Goal: Information Seeking & Learning: Learn about a topic

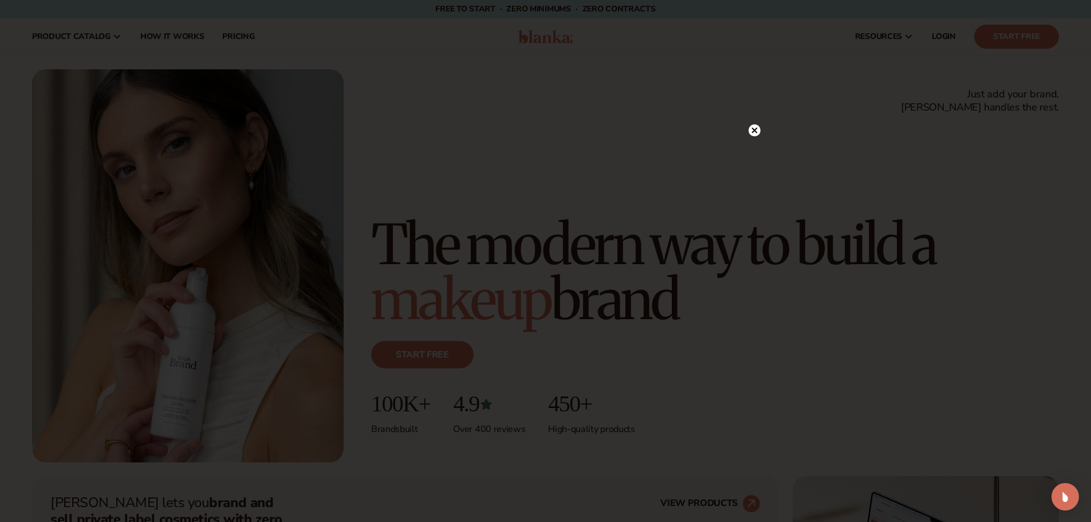
click at [756, 130] on circle at bounding box center [754, 130] width 12 height 12
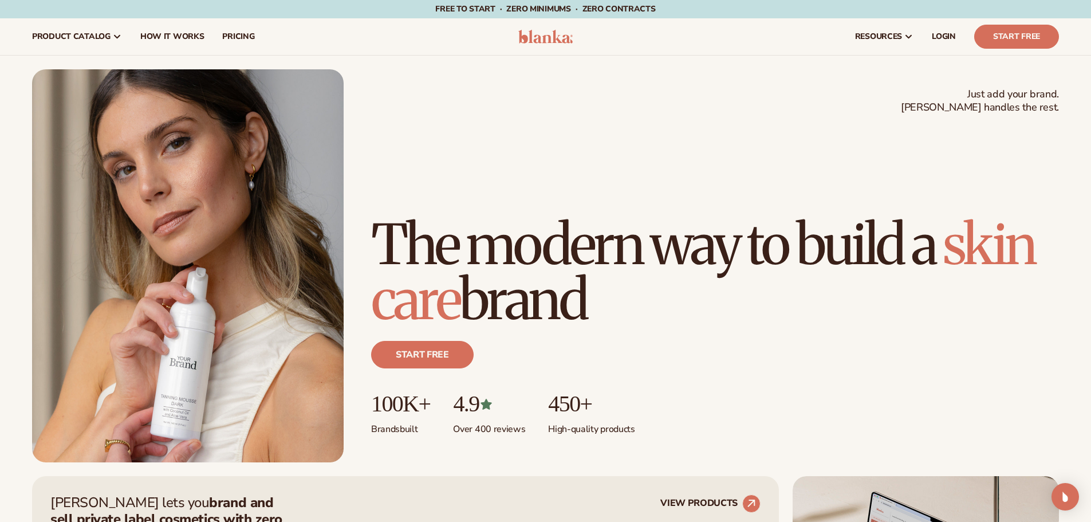
click at [730, 149] on div "Just add your brand. Blanka handles the rest. beauty,skin care,wellness,makeup …" at bounding box center [545, 265] width 1026 height 393
click at [230, 41] on span "pricing" at bounding box center [238, 36] width 32 height 9
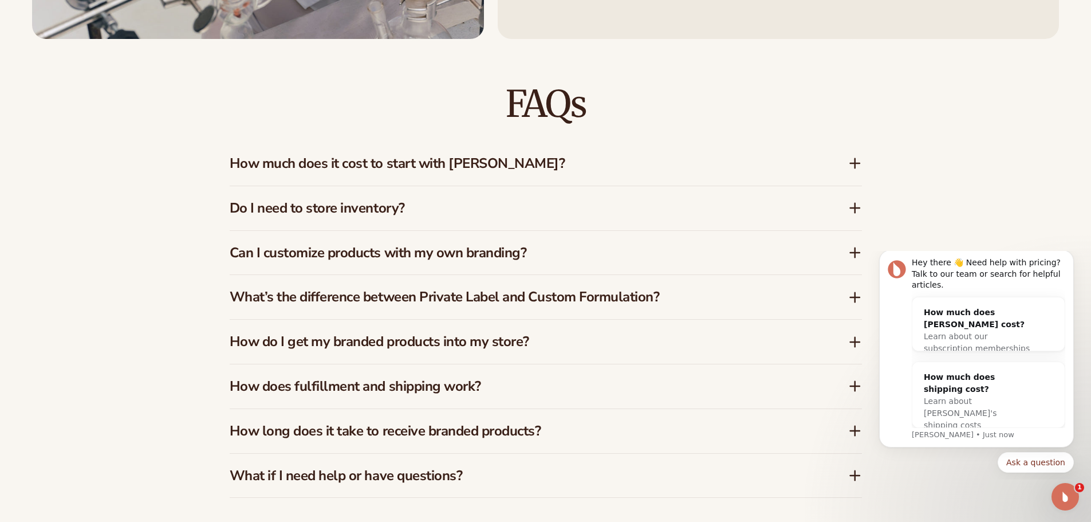
scroll to position [2149, 0]
